Goal: Transaction & Acquisition: Purchase product/service

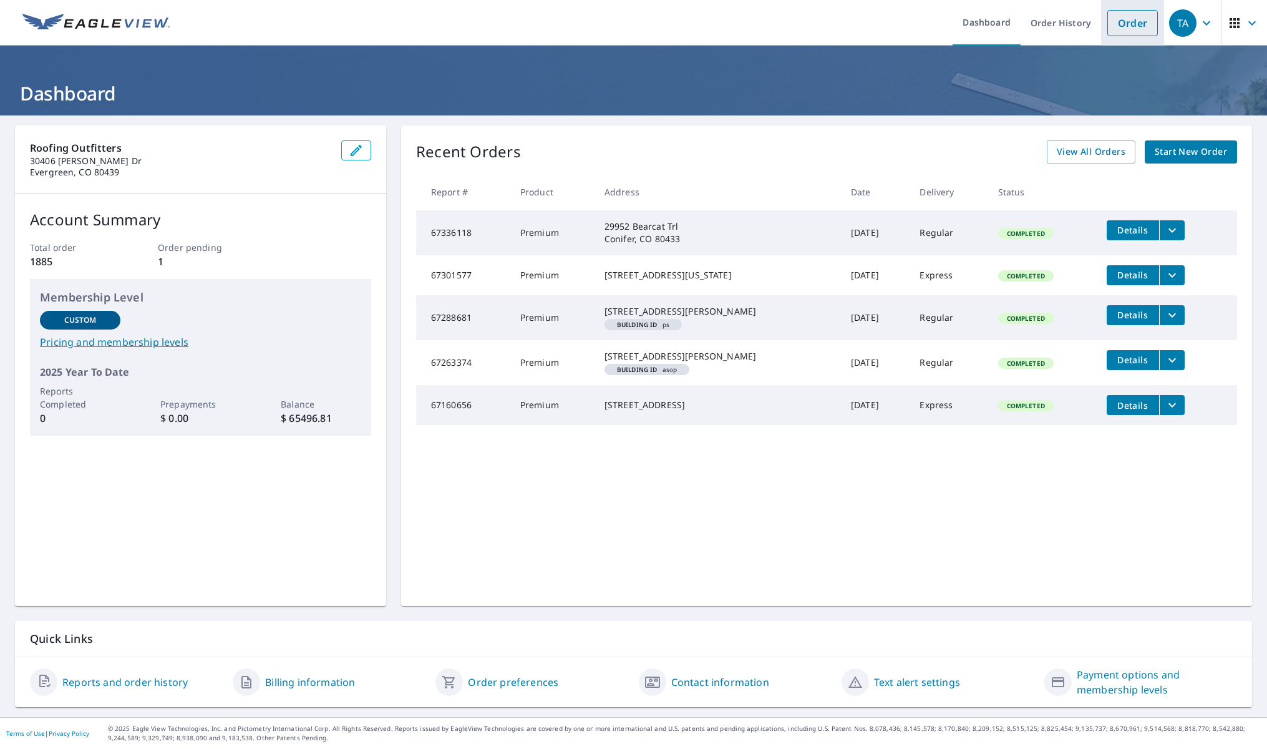
click at [1132, 25] on link "Order" at bounding box center [1132, 23] width 51 height 26
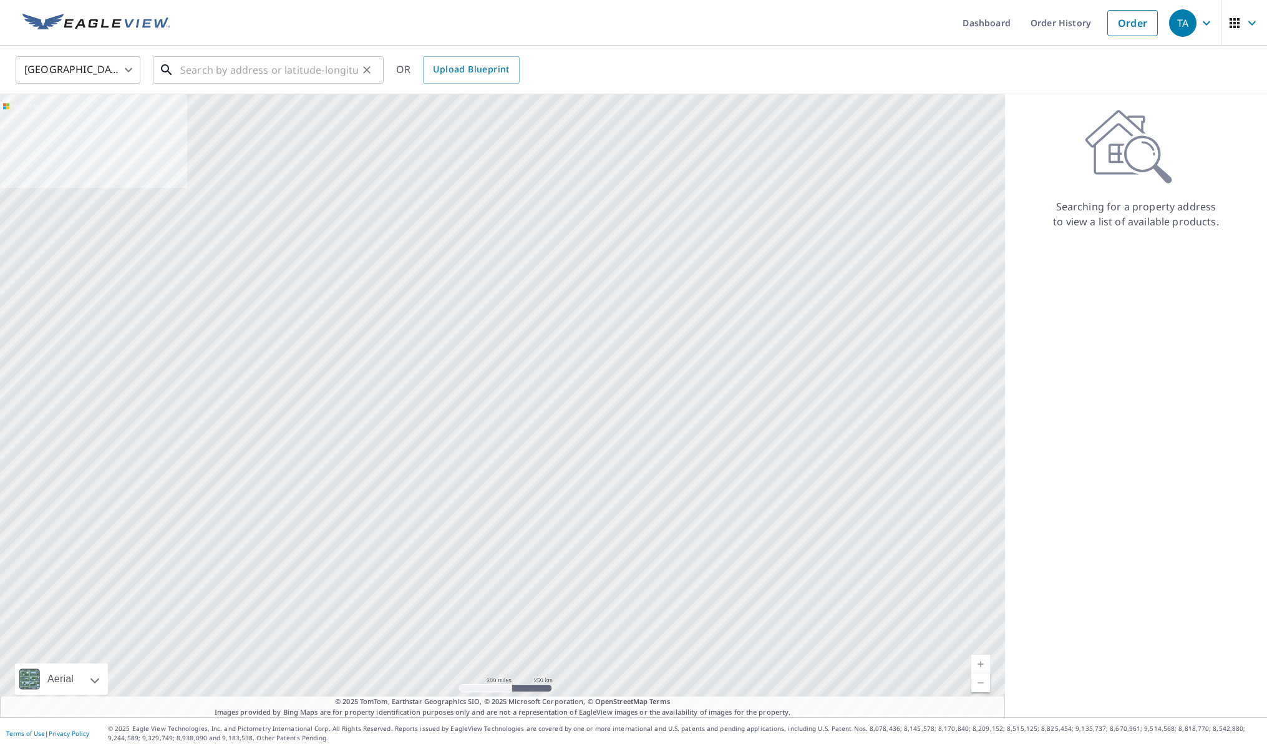
click at [250, 72] on input "text" at bounding box center [269, 69] width 178 height 35
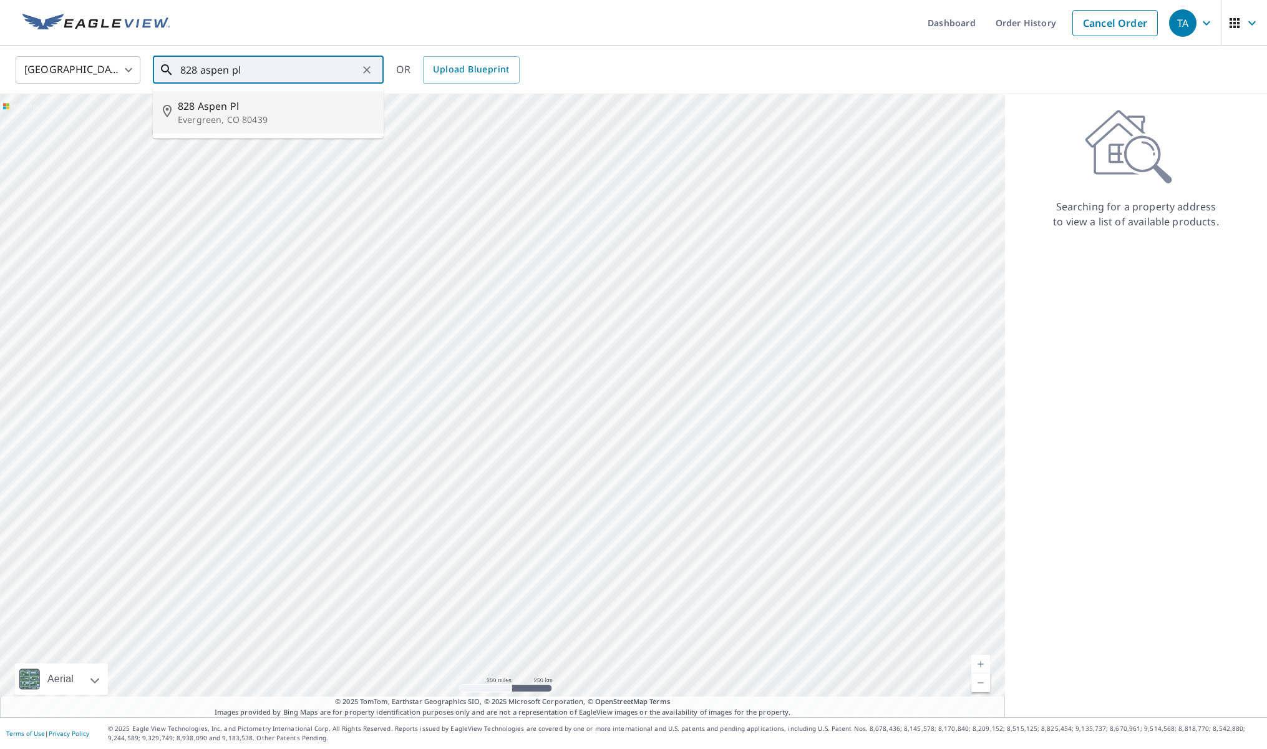
click at [188, 109] on span "828 Aspen Pl" at bounding box center [276, 106] width 196 height 15
type input "[STREET_ADDRESS]"
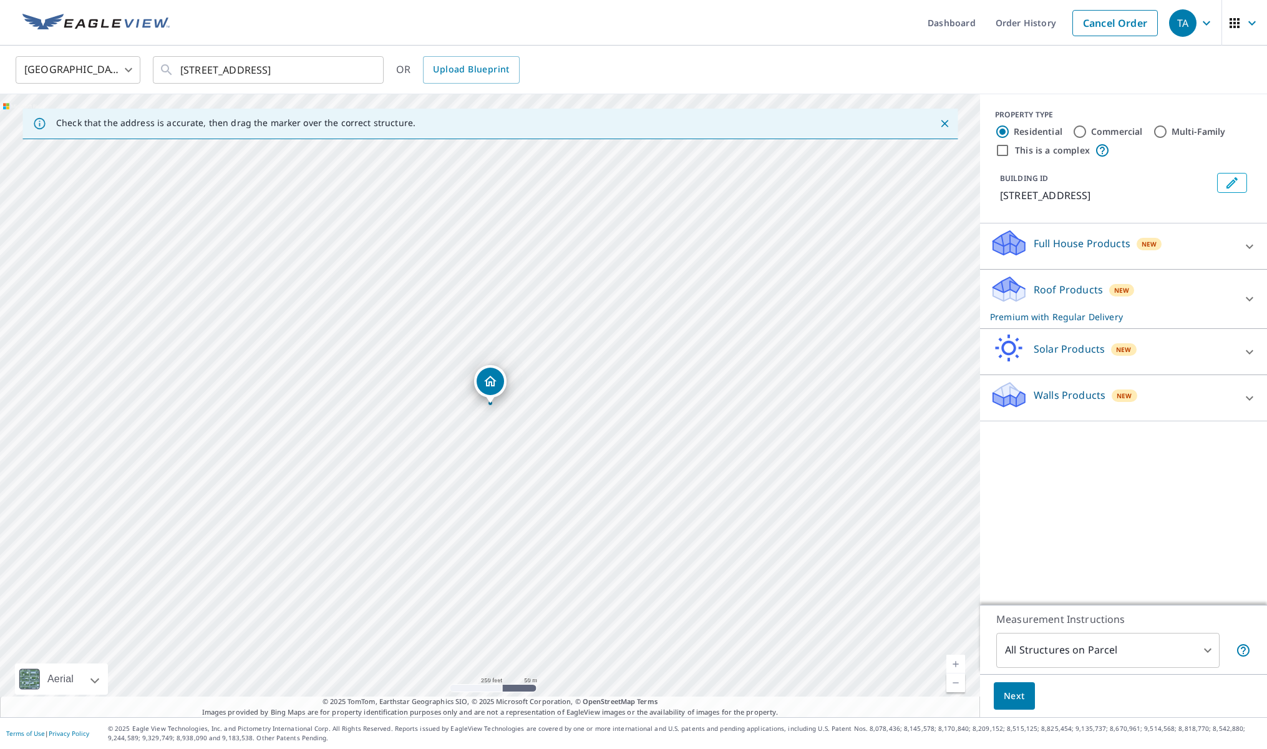
click at [956, 661] on link "Current Level 17, Zoom In" at bounding box center [955, 663] width 19 height 19
click at [956, 661] on link "Current Level 18, Zoom In" at bounding box center [955, 663] width 19 height 19
drag, startPoint x: 527, startPoint y: 420, endPoint x: 601, endPoint y: 430, distance: 74.4
click at [601, 430] on div "[STREET_ADDRESS]" at bounding box center [490, 405] width 980 height 623
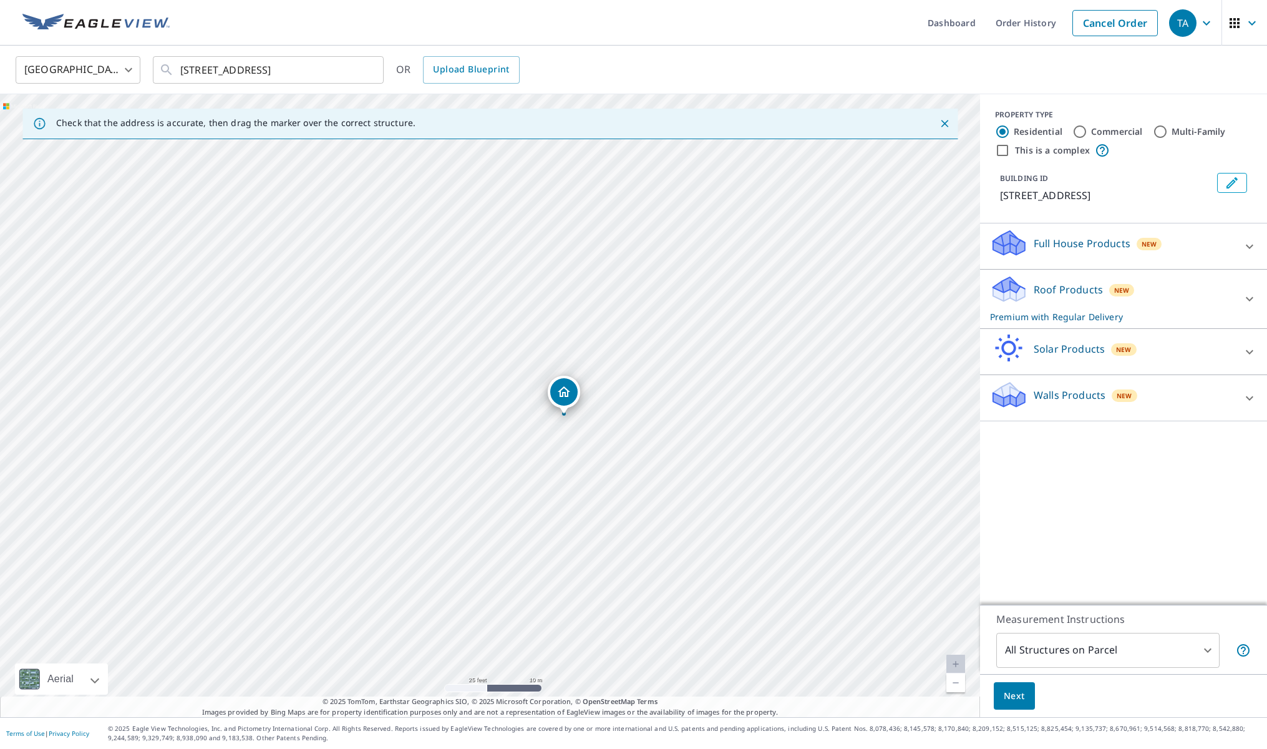
click at [1188, 648] on body "TA TA Dashboard Order History Cancel Order TA [GEOGRAPHIC_DATA] [GEOGRAPHIC_DAT…" at bounding box center [633, 374] width 1267 height 749
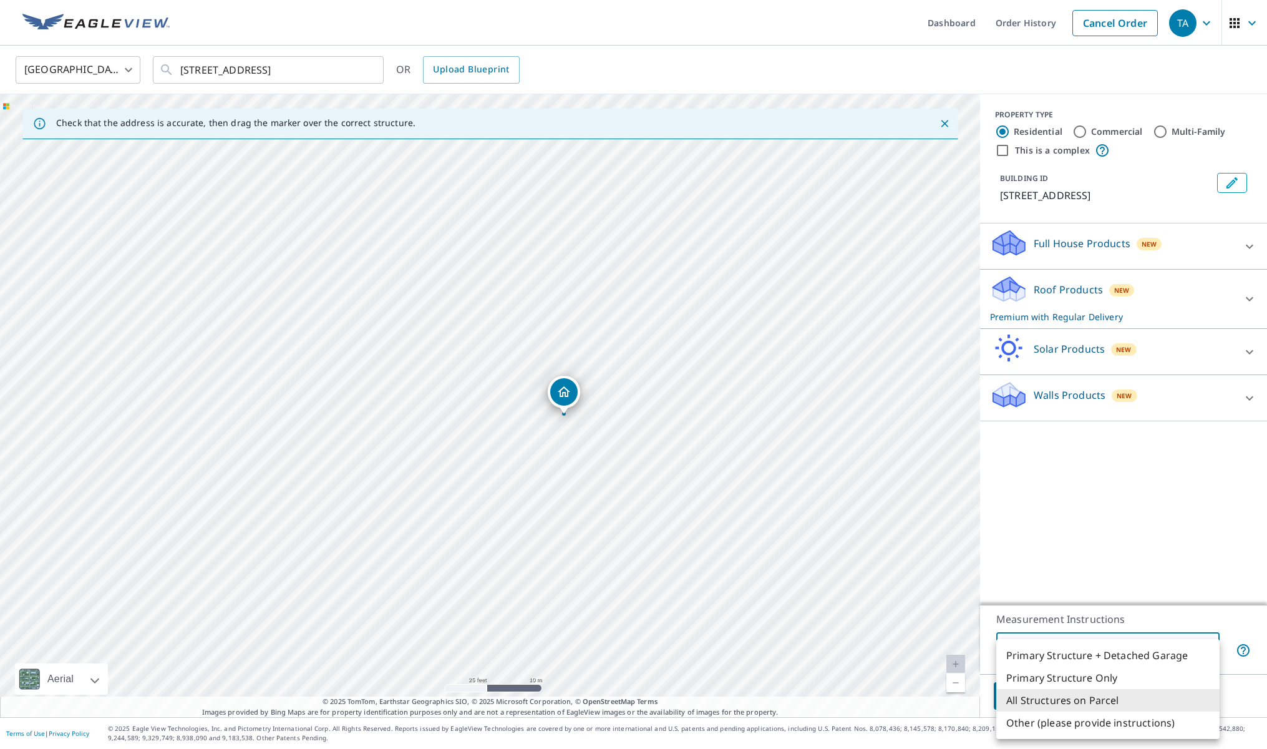
click at [1163, 678] on li "Primary Structure Only" at bounding box center [1107, 677] width 223 height 22
type input "2"
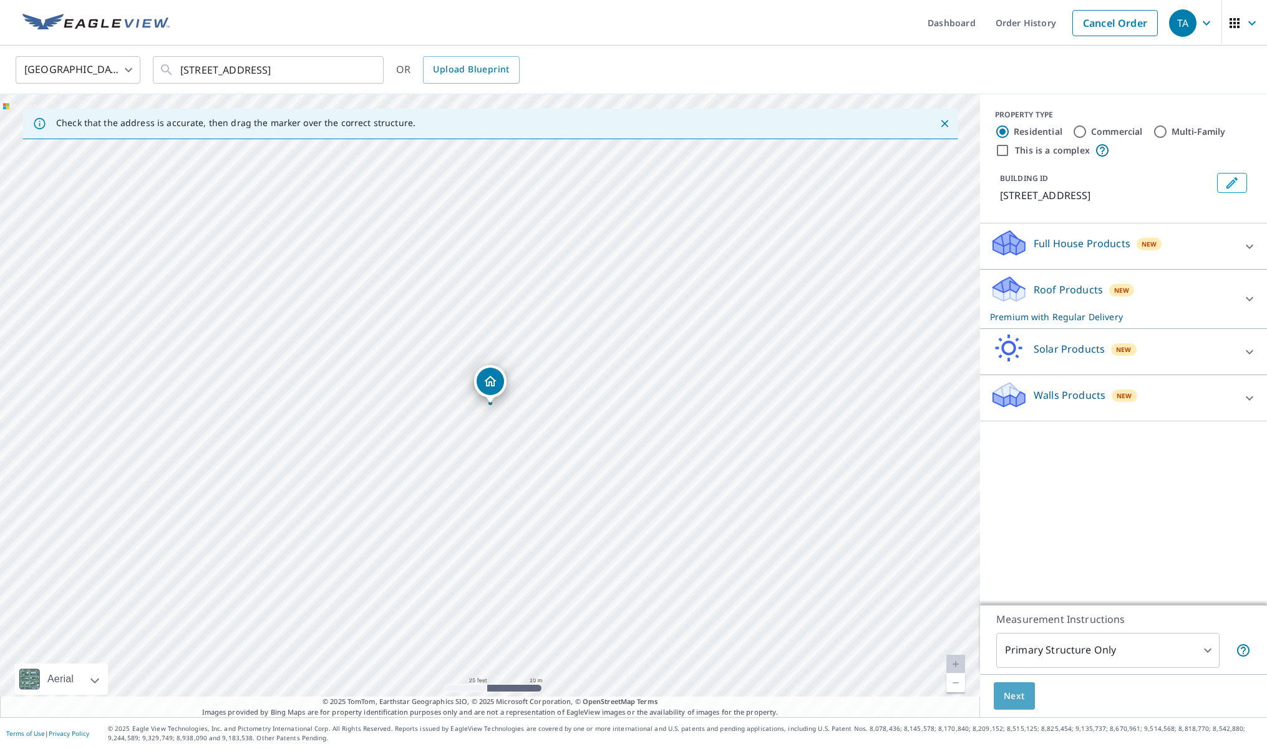
click at [1013, 695] on span "Next" at bounding box center [1014, 696] width 21 height 16
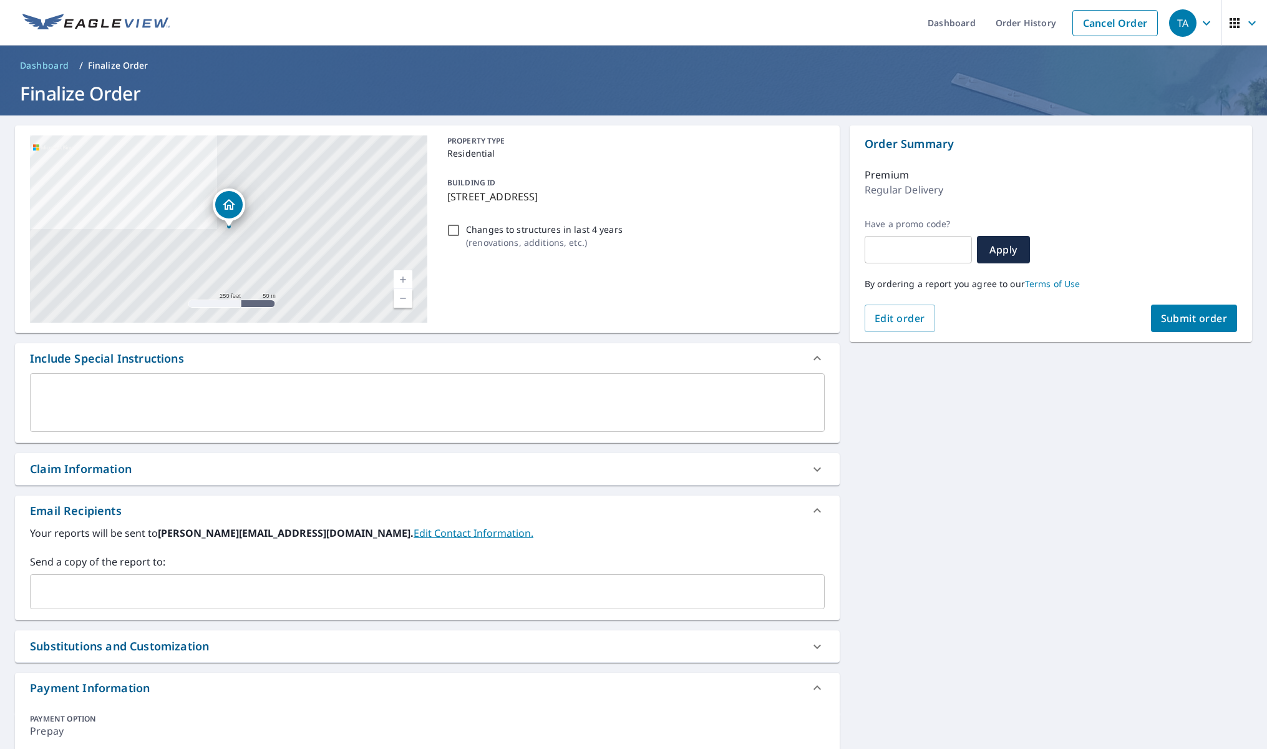
click at [1178, 317] on span "Submit order" at bounding box center [1194, 318] width 67 height 14
checkbox input "true"
